Goal: Check status: Check status

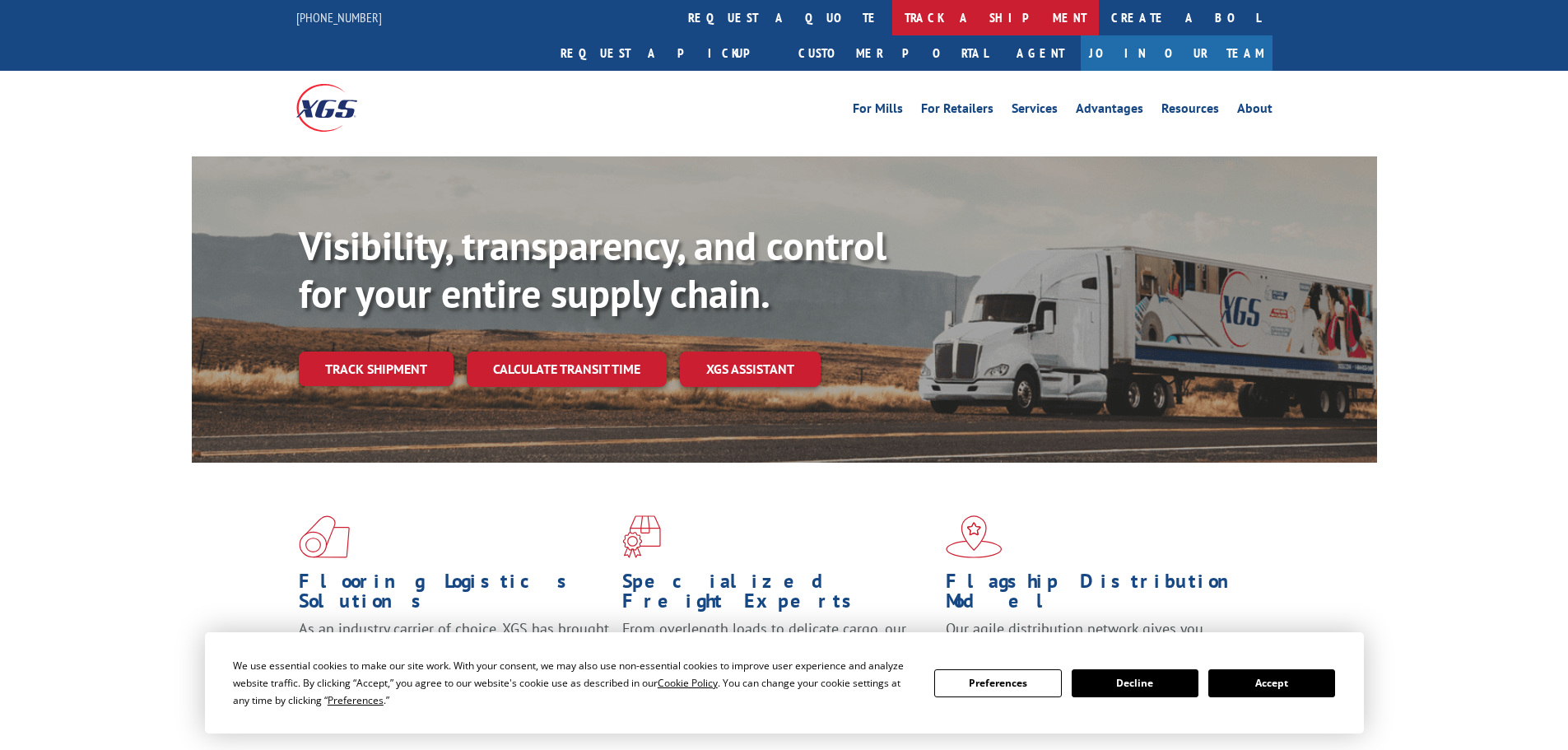
click at [892, 16] on link "track a shipment" at bounding box center [995, 17] width 206 height 35
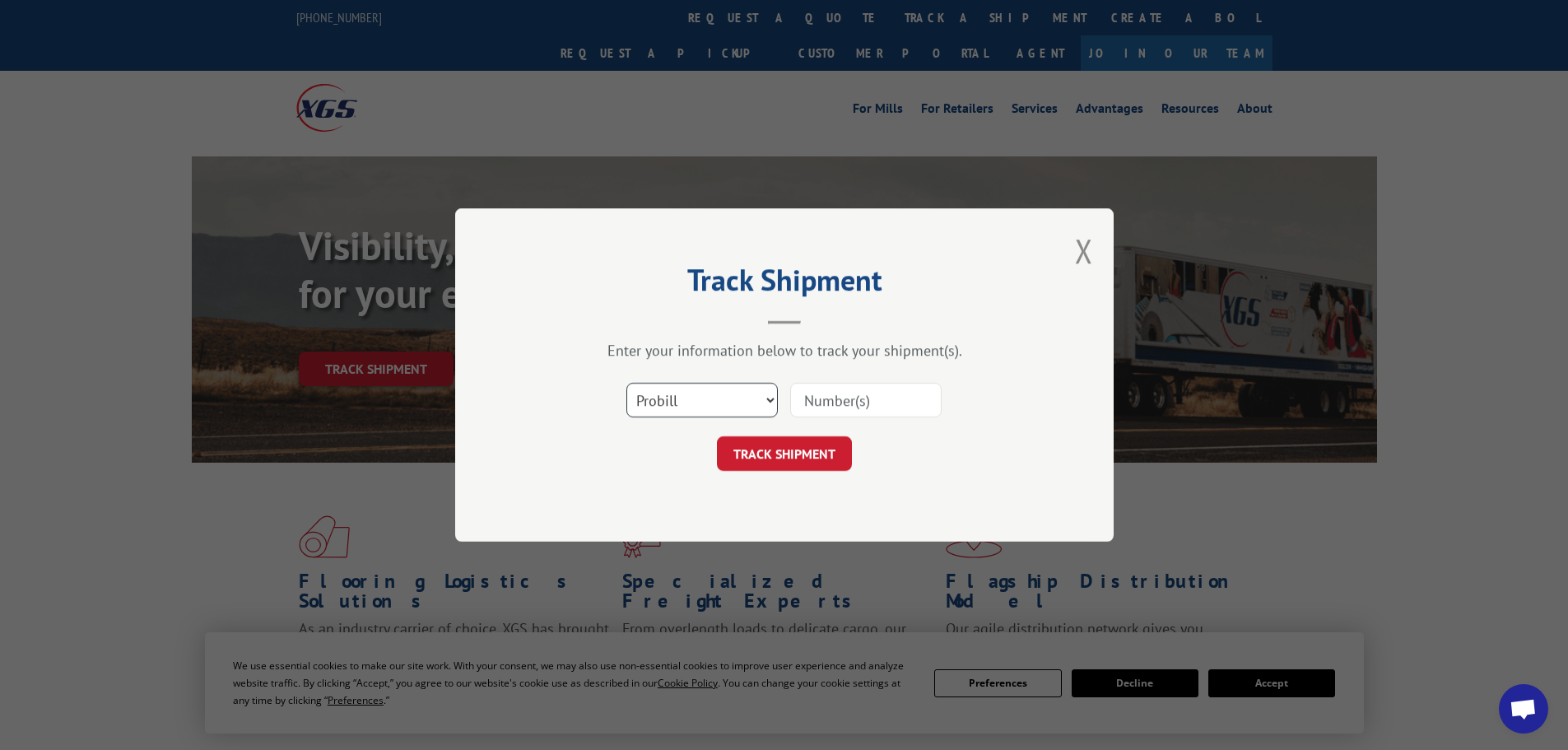
click at [716, 392] on select "Select category... Probill BOL PO" at bounding box center [702, 400] width 151 height 34
select select "bol"
click at [626, 383] on select "Select category... Probill BOL PO" at bounding box center [702, 400] width 151 height 34
click at [848, 400] on input at bounding box center [866, 400] width 151 height 34
paste input "554908"
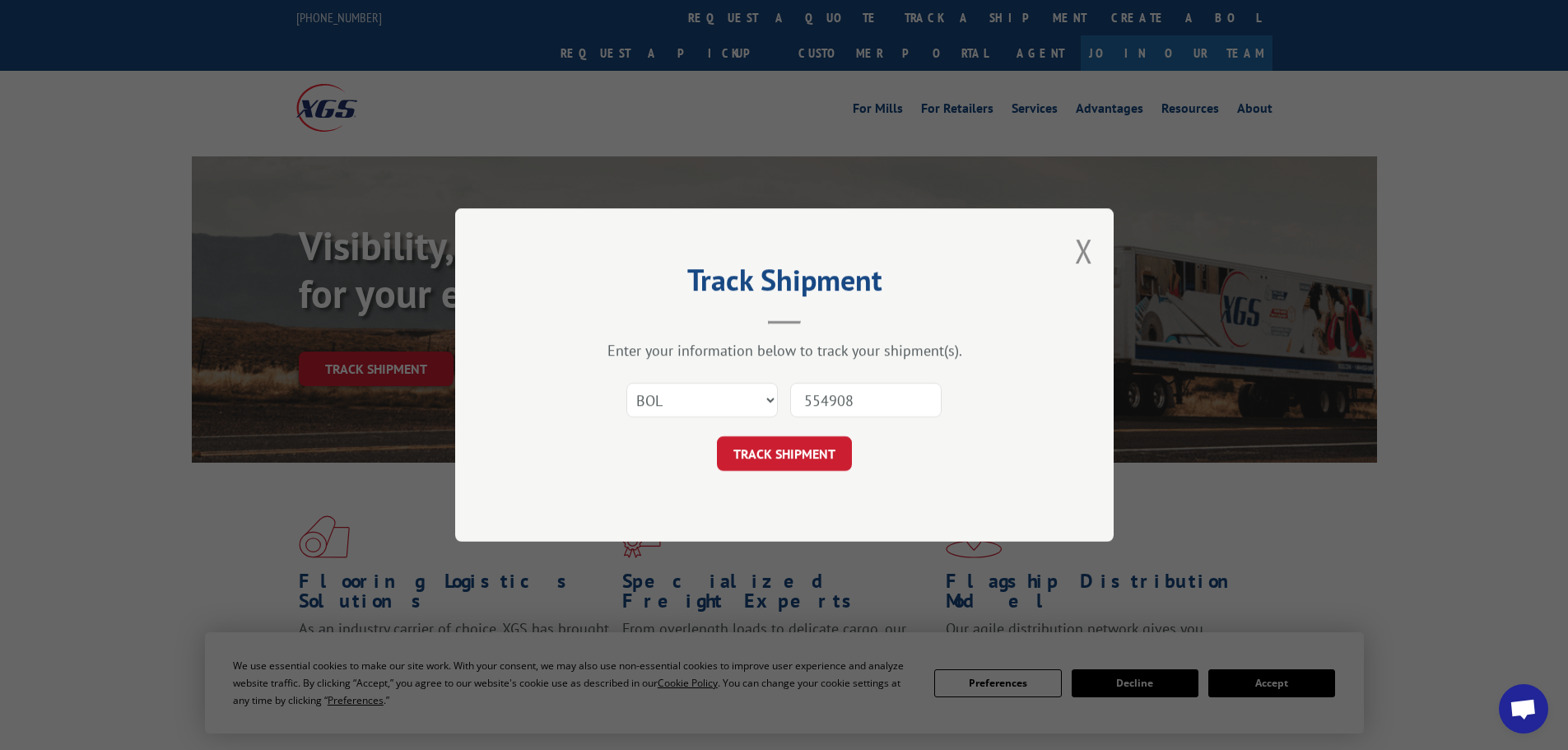
type input "554908"
click at [780, 458] on button "TRACK SHIPMENT" at bounding box center [784, 454] width 135 height 34
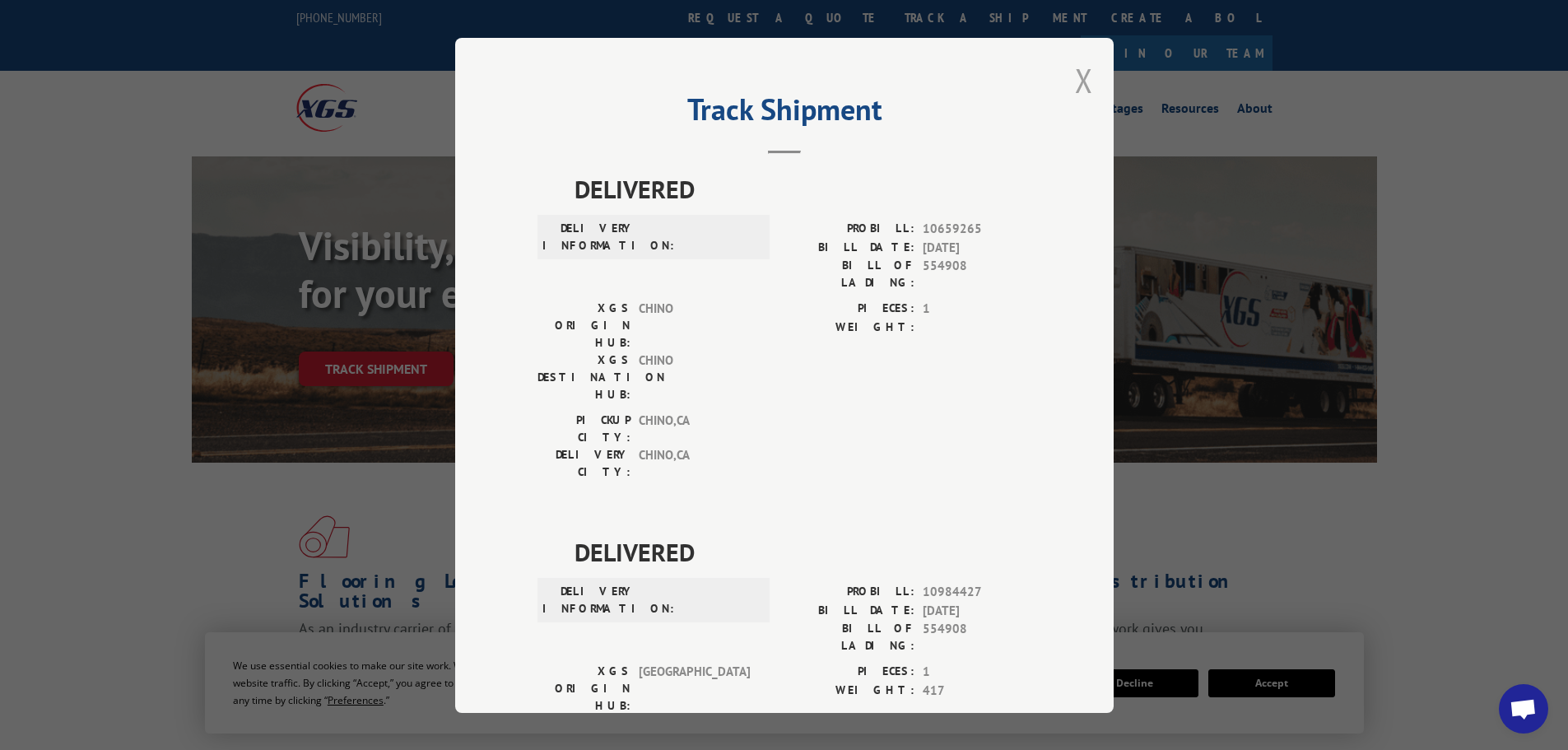
click at [1079, 77] on button "Close modal" at bounding box center [1084, 80] width 18 height 43
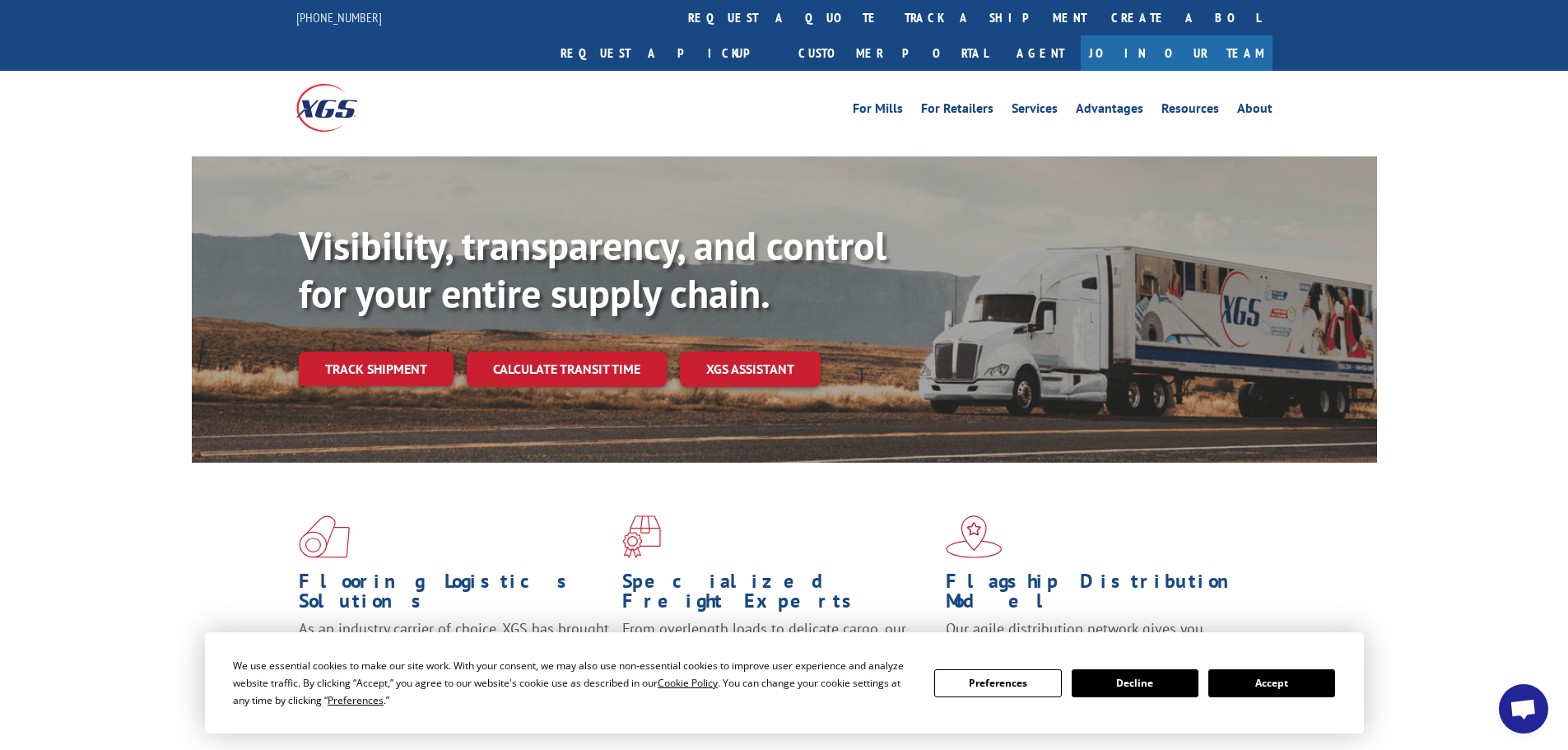
click at [892, 16] on link "track a shipment" at bounding box center [995, 17] width 206 height 35
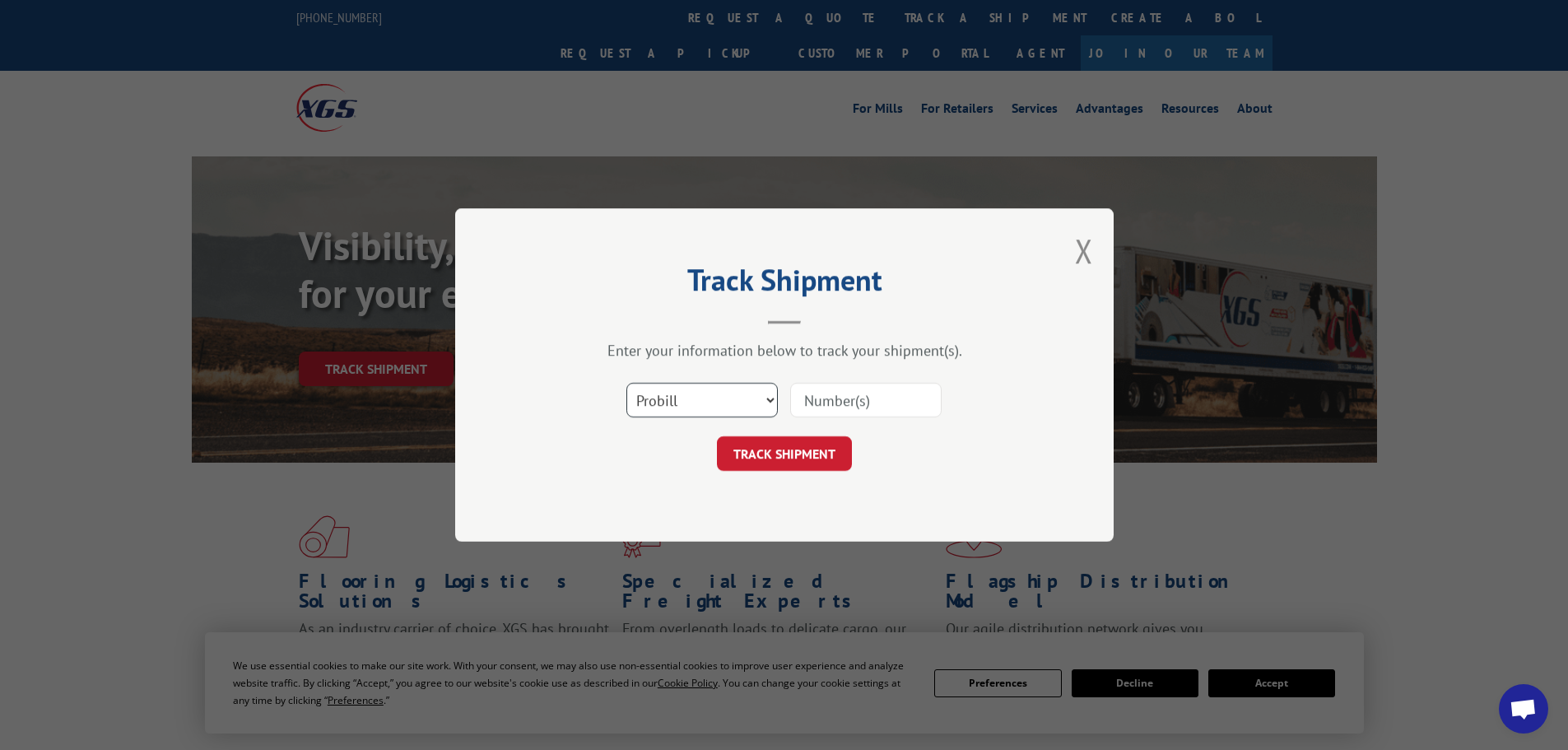
click at [716, 398] on select "Select category... Probill BOL PO" at bounding box center [702, 400] width 151 height 34
select select "bol"
click at [626, 383] on select "Select category... Probill BOL PO" at bounding box center [702, 400] width 151 height 34
click at [838, 402] on input at bounding box center [866, 400] width 151 height 34
paste input "5569282"
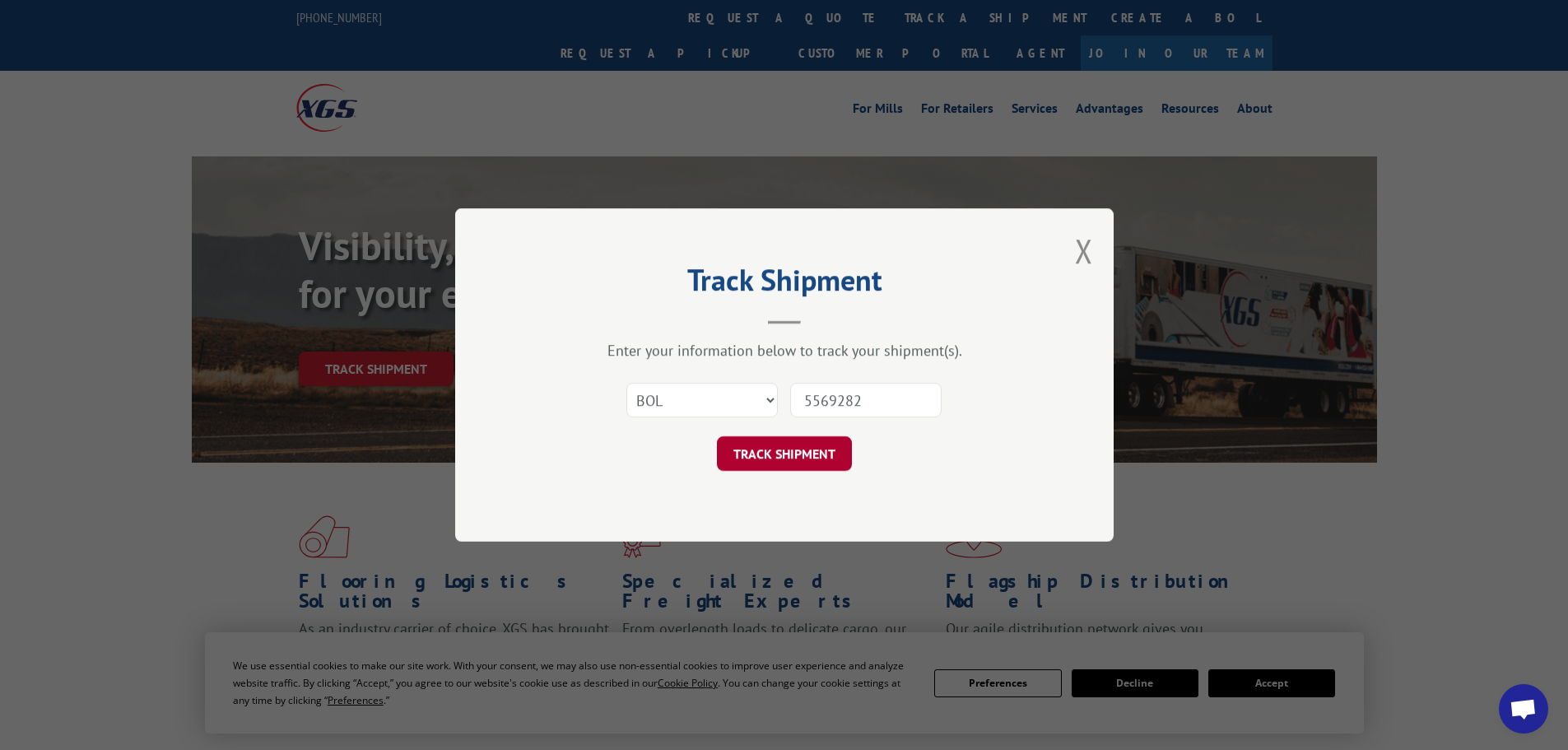
type input "5569282"
click at [791, 438] on button "TRACK SHIPMENT" at bounding box center [784, 454] width 135 height 34
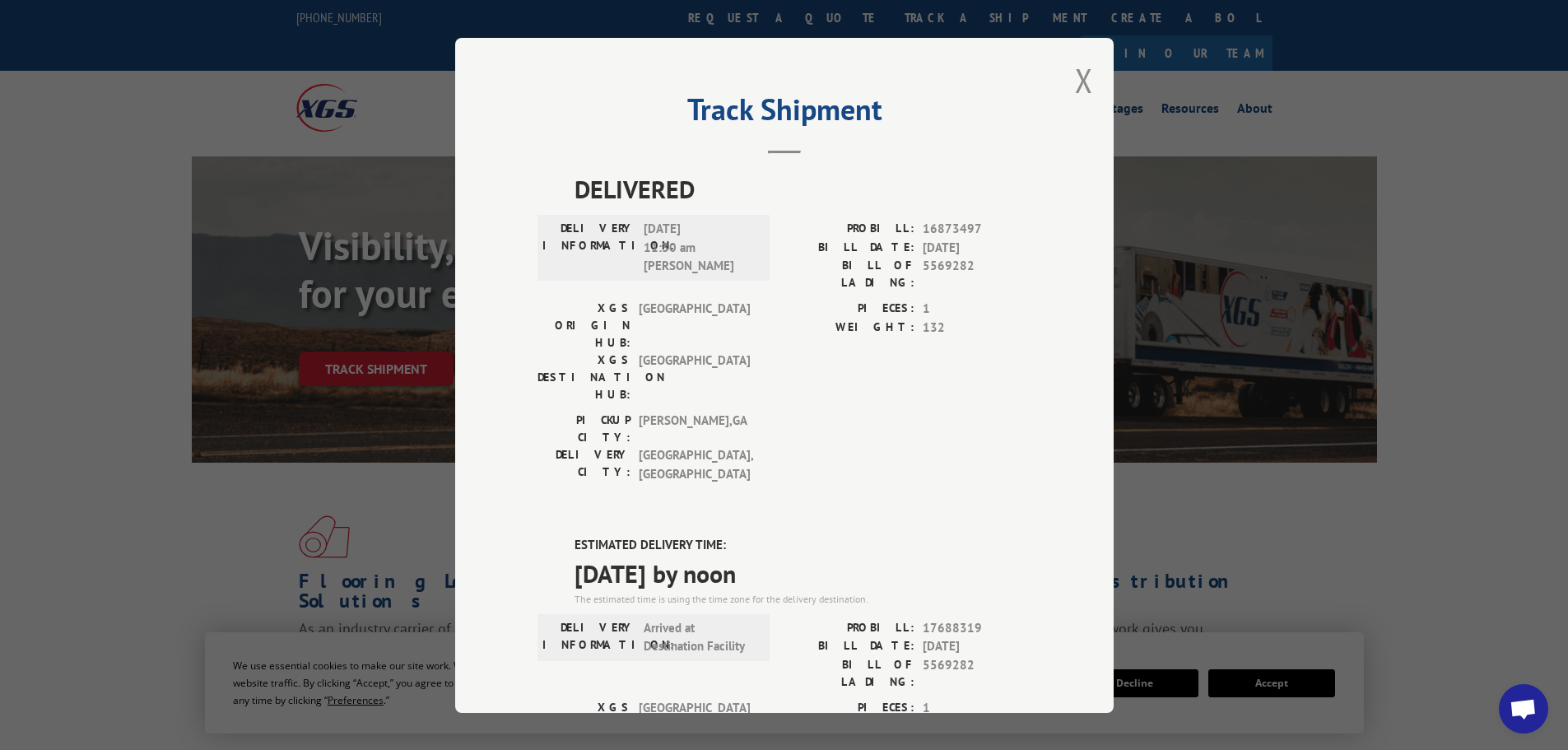
scroll to position [335, 0]
